Goal: Find specific page/section: Find specific page/section

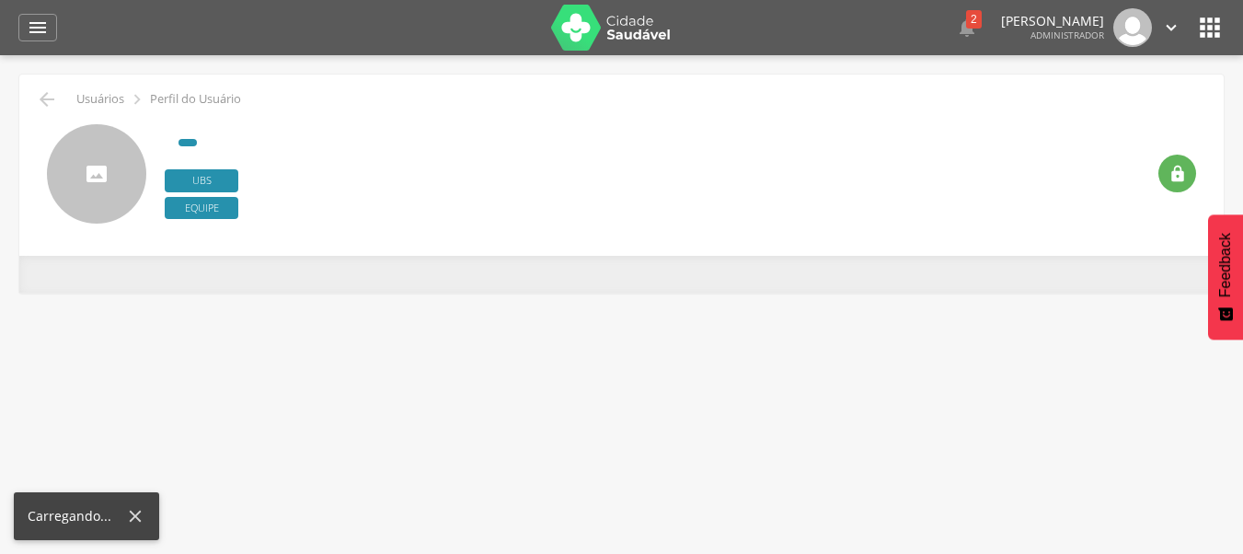
scroll to position [55, 0]
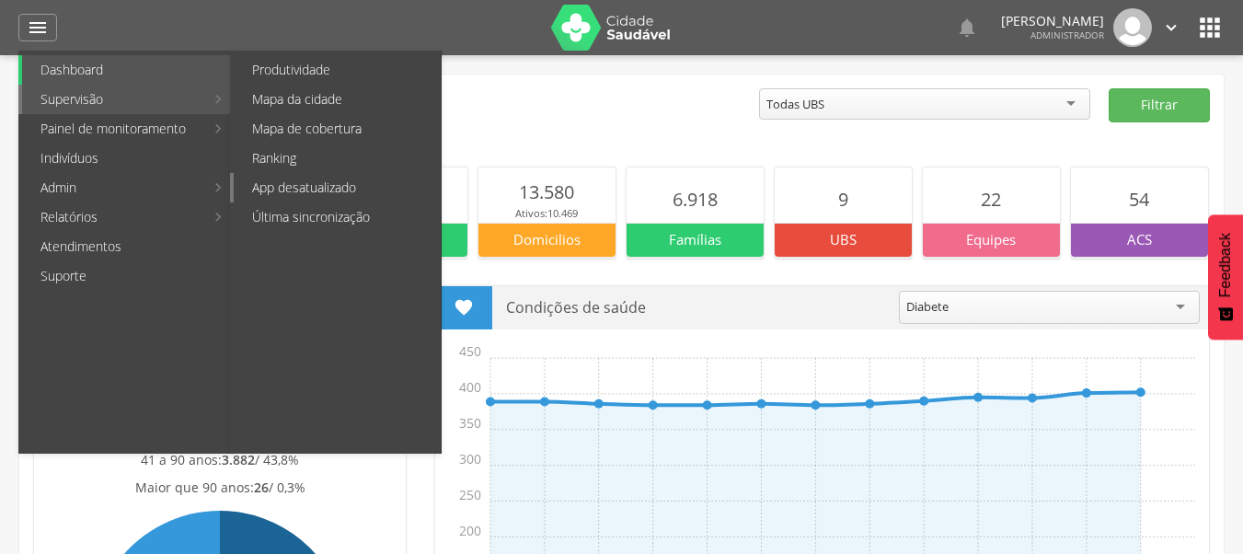
click at [382, 182] on link "App desatualizado" at bounding box center [337, 187] width 207 height 29
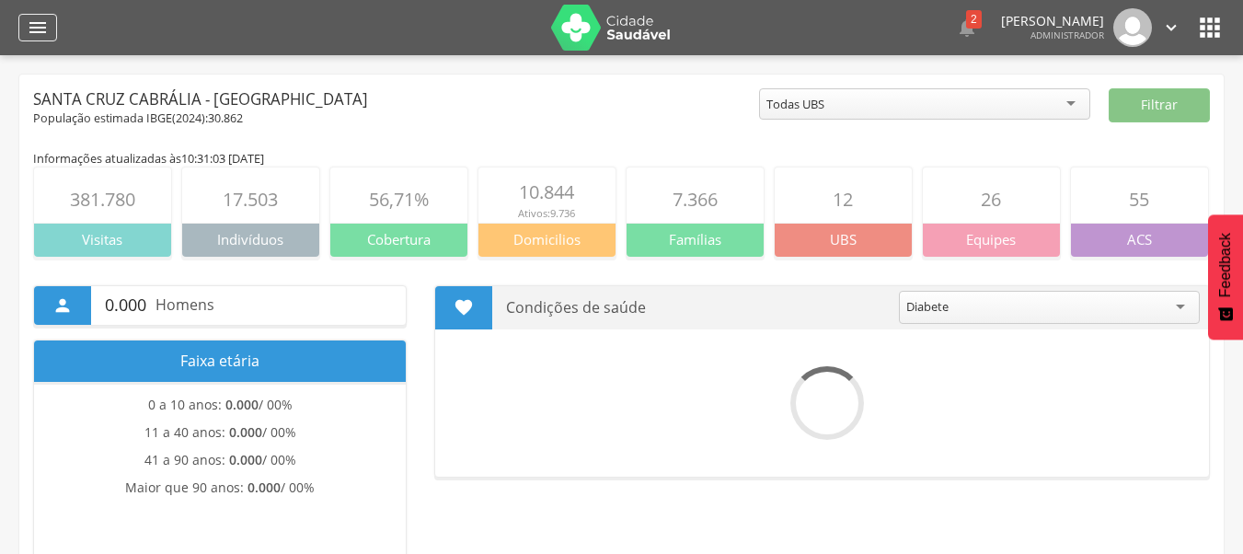
click at [48, 23] on icon "" at bounding box center [38, 28] width 22 height 22
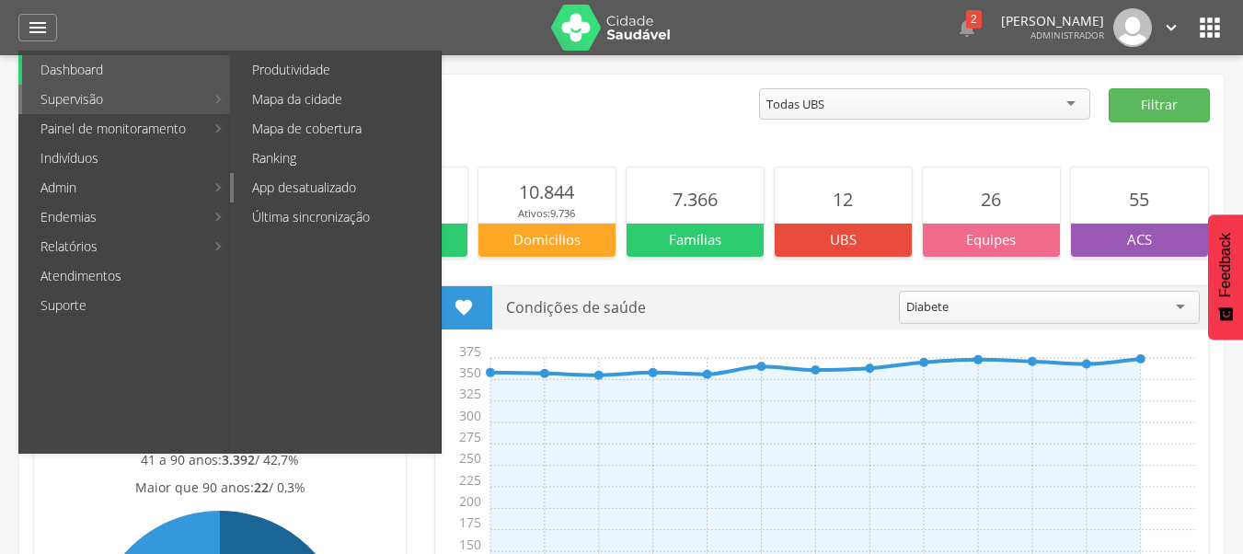
click at [316, 199] on link "App desatualizado" at bounding box center [337, 187] width 207 height 29
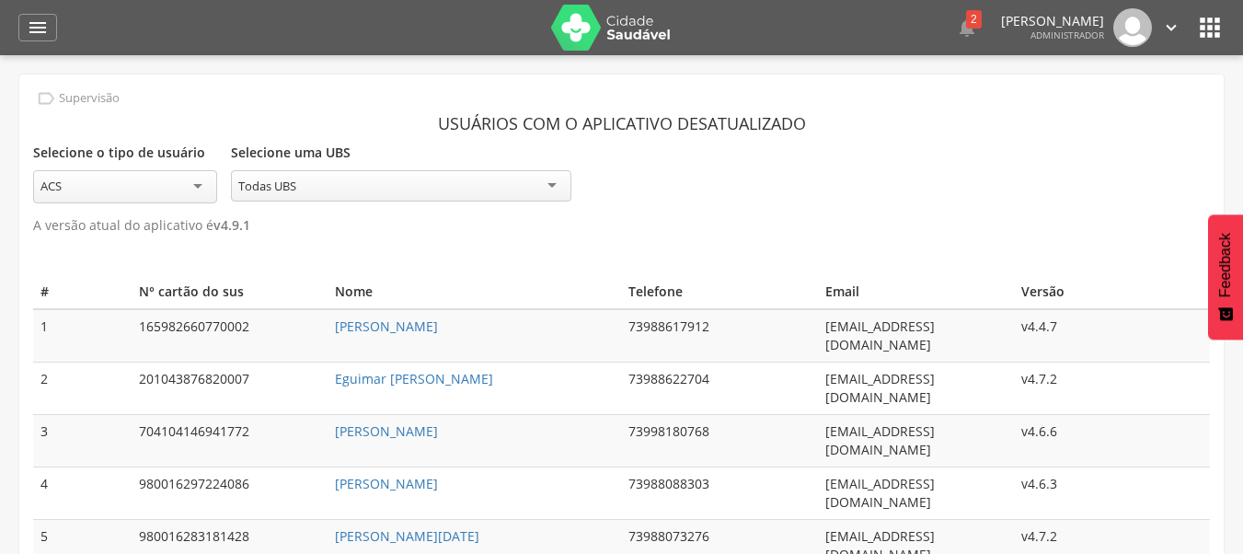
click at [1210, 30] on icon "" at bounding box center [1209, 27] width 29 height 29
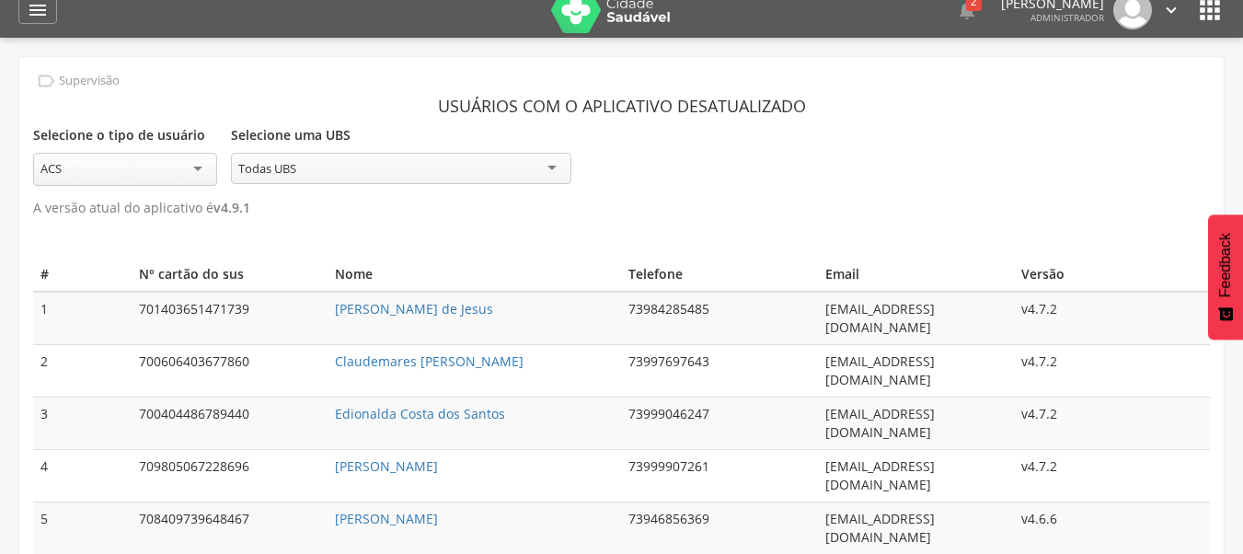
scroll to position [11, 0]
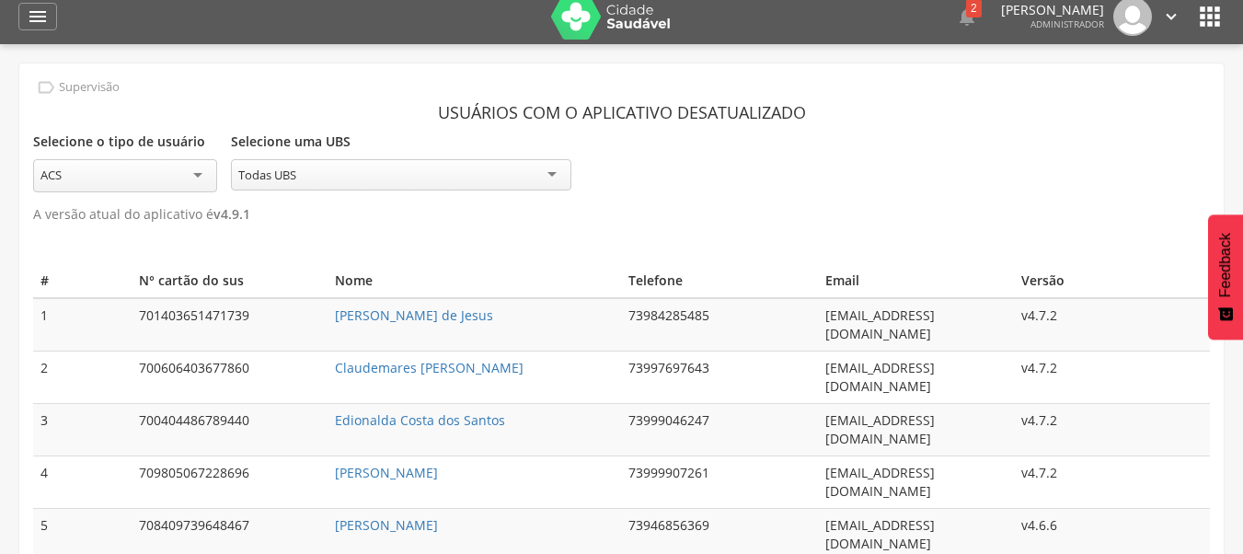
click at [1212, 24] on icon "" at bounding box center [1209, 16] width 29 height 29
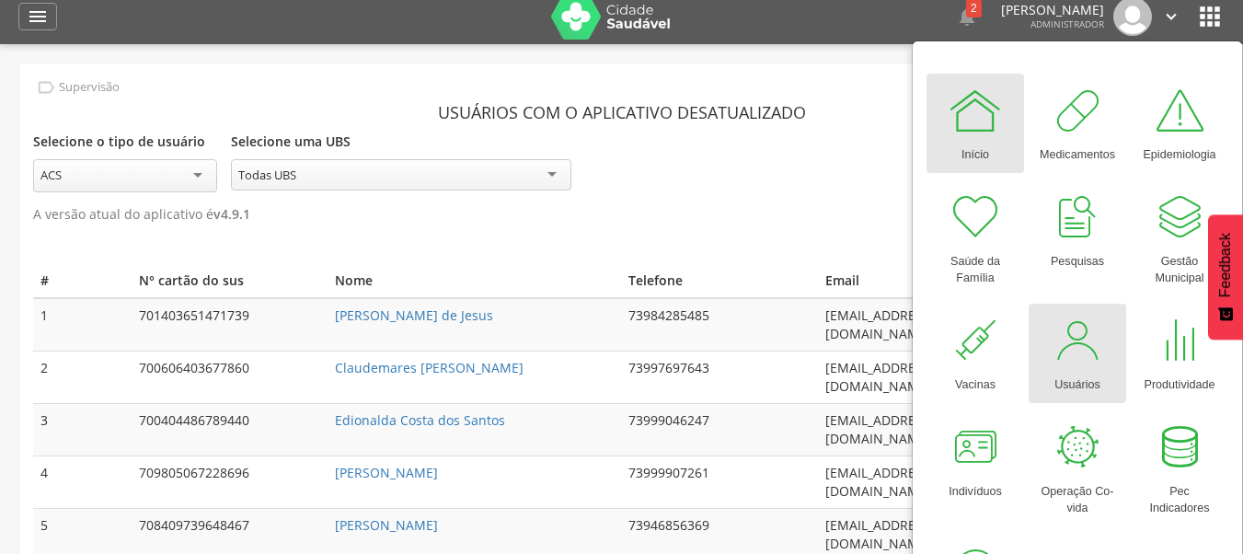
click at [1082, 327] on div at bounding box center [1077, 340] width 55 height 55
